Goal: Transaction & Acquisition: Purchase product/service

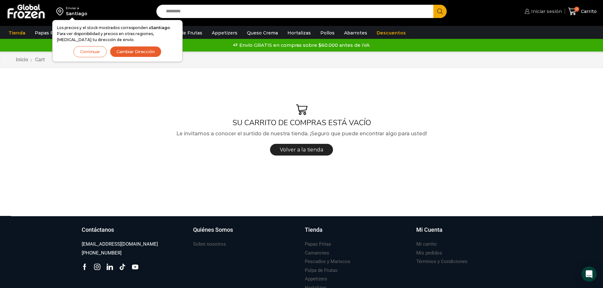
click at [545, 7] on link "Iniciar sesión" at bounding box center [542, 11] width 39 height 13
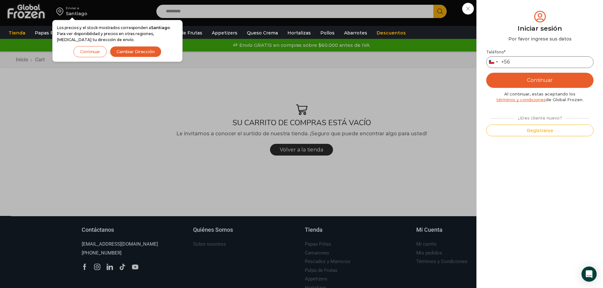
click at [542, 65] on input "Teléfono *" at bounding box center [539, 62] width 107 height 12
type input "*********"
click at [537, 79] on button "Continuar" at bounding box center [539, 80] width 107 height 15
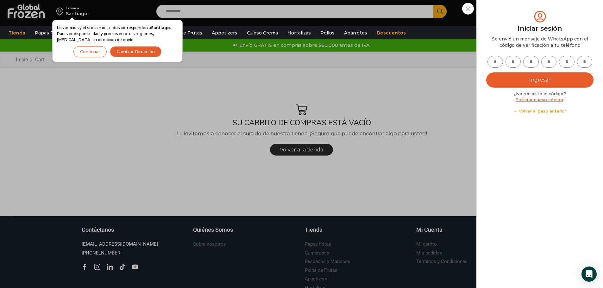
click at [494, 61] on input "text" at bounding box center [495, 62] width 16 height 12
type input "*"
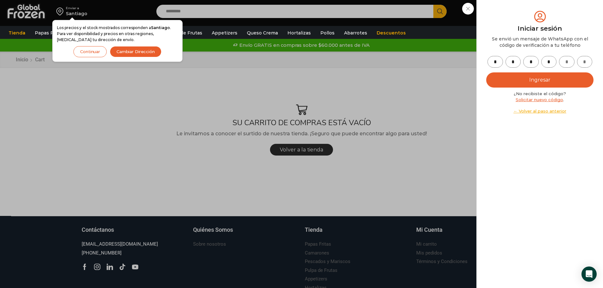
type input "*"
click at [550, 77] on button "Ingresar" at bounding box center [539, 79] width 107 height 15
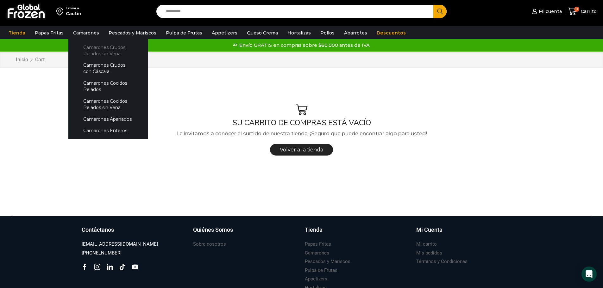
click at [91, 49] on link "Camarones Crudos Pelados sin Vena" at bounding box center [108, 50] width 67 height 18
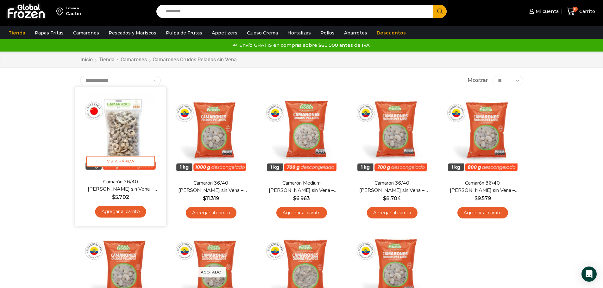
click at [130, 131] on img at bounding box center [121, 133] width 82 height 82
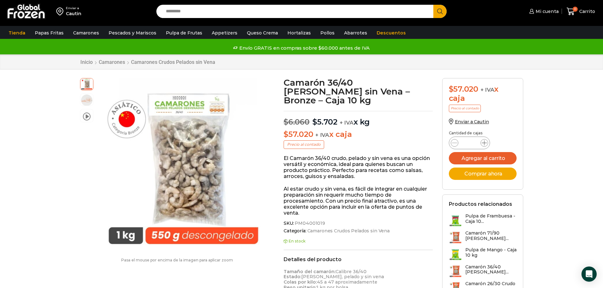
click at [484, 144] on icon at bounding box center [483, 142] width 5 height 5
type input "*"
click at [483, 158] on button "Agregar al carrito" at bounding box center [483, 158] width 68 height 12
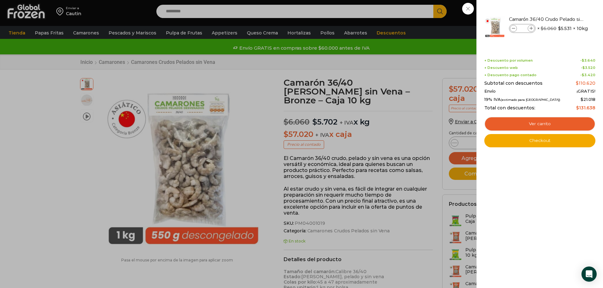
click at [565, 19] on div "2 Carrito 2 2 Shopping Cart *" at bounding box center [581, 11] width 32 height 15
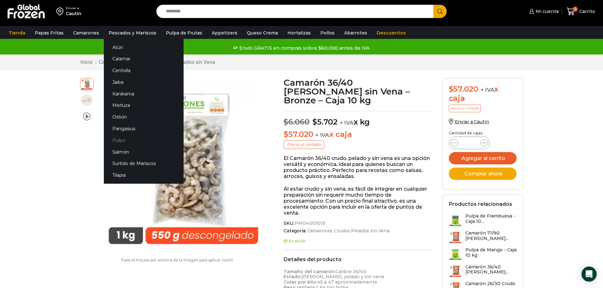
click at [120, 140] on link "Pulpo" at bounding box center [144, 140] width 80 height 12
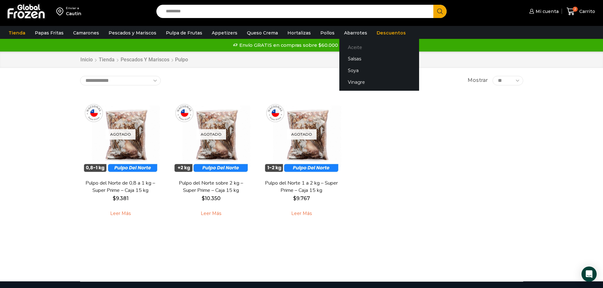
click at [347, 46] on link "Aceite" at bounding box center [379, 47] width 80 height 12
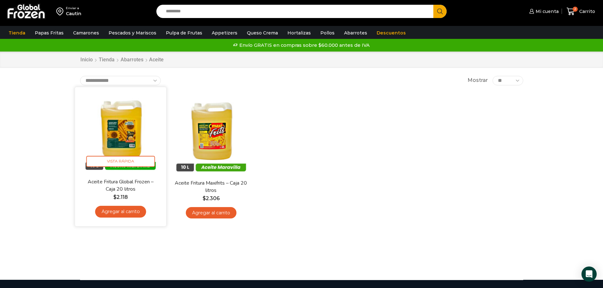
click at [118, 129] on img at bounding box center [121, 133] width 82 height 82
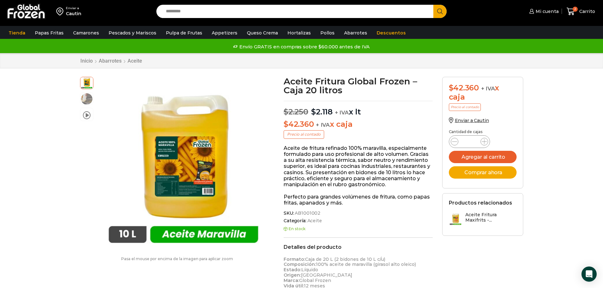
scroll to position [0, 0]
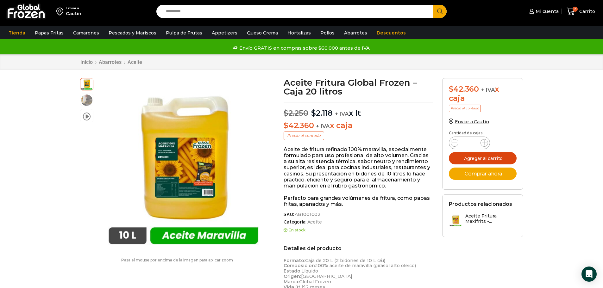
click at [486, 157] on button "Agregar al carrito" at bounding box center [483, 158] width 68 height 12
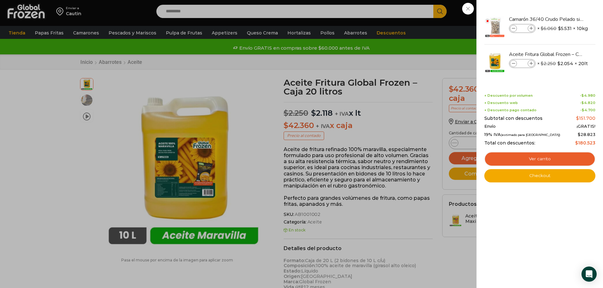
click at [565, 19] on div "3 Carrito 3 3 Shopping Cart *" at bounding box center [581, 11] width 32 height 15
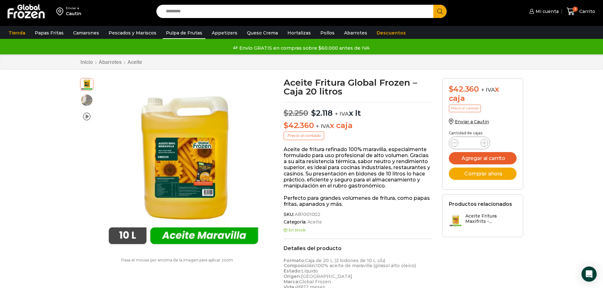
click at [177, 34] on link "Pulpa de Frutas" at bounding box center [184, 33] width 43 height 12
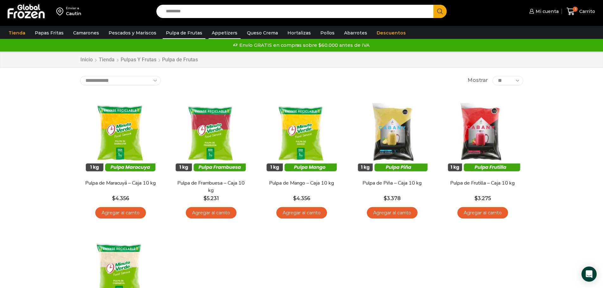
click at [218, 31] on link "Appetizers" at bounding box center [224, 33] width 32 height 12
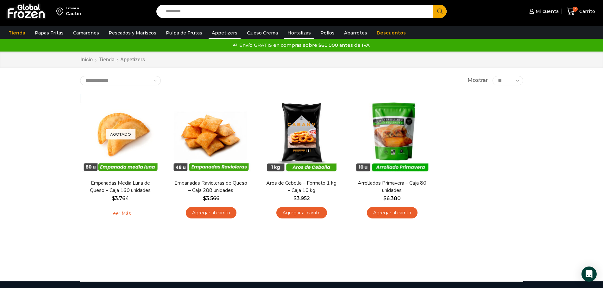
click at [290, 30] on link "Hortalizas" at bounding box center [299, 33] width 30 height 12
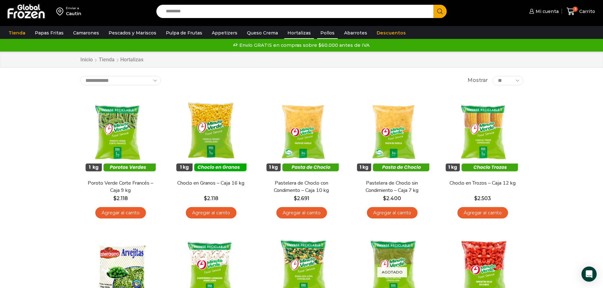
click at [322, 31] on link "Pollos" at bounding box center [327, 33] width 21 height 12
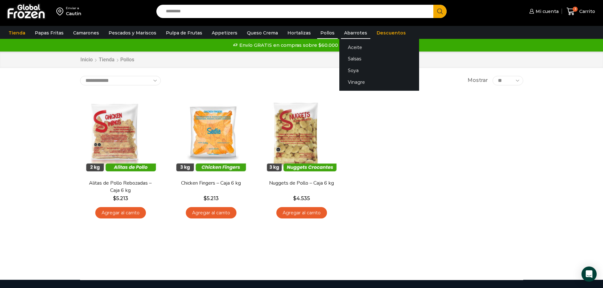
click at [345, 29] on link "Abarrotes" at bounding box center [355, 33] width 29 height 12
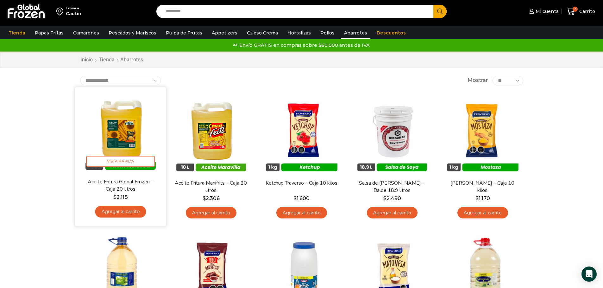
click at [117, 130] on img at bounding box center [121, 133] width 82 height 82
